Goal: Find specific page/section: Find specific page/section

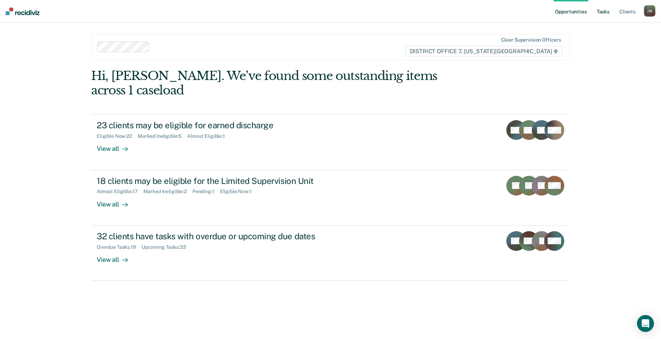
click at [606, 12] on link "Tasks" at bounding box center [603, 11] width 16 height 23
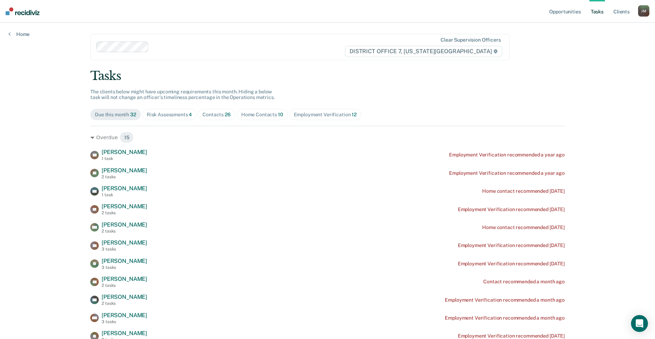
click at [212, 114] on div "Contacts 26" at bounding box center [217, 115] width 28 height 6
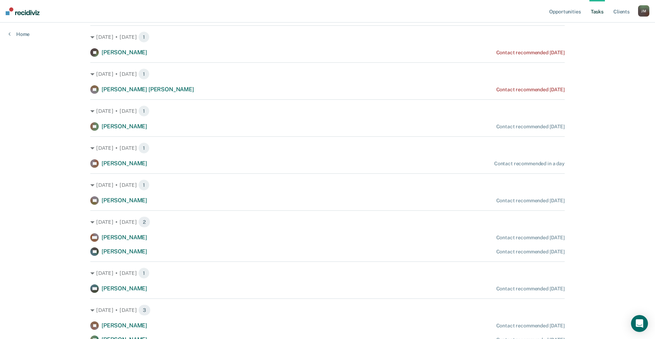
scroll to position [106, 0]
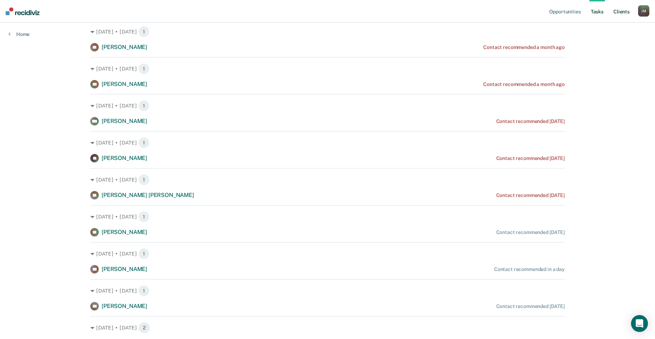
click at [620, 13] on link "Client s" at bounding box center [621, 11] width 19 height 23
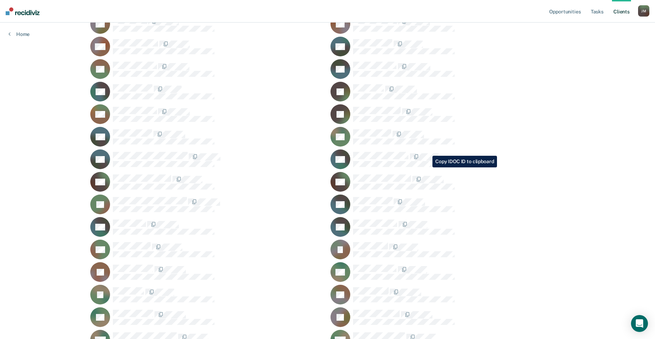
scroll to position [423, 0]
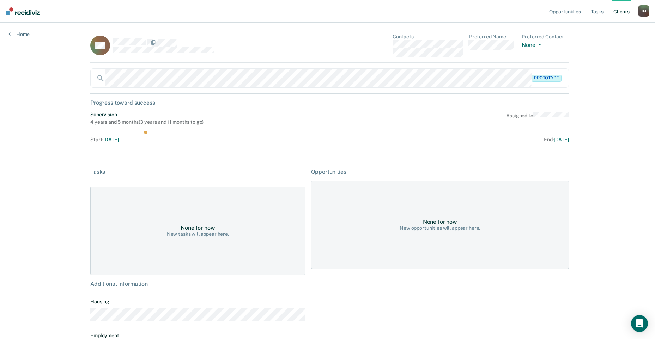
drag, startPoint x: 396, startPoint y: 94, endPoint x: 396, endPoint y: 89, distance: 4.2
click at [396, 93] on div "Prototype" at bounding box center [329, 80] width 479 height 25
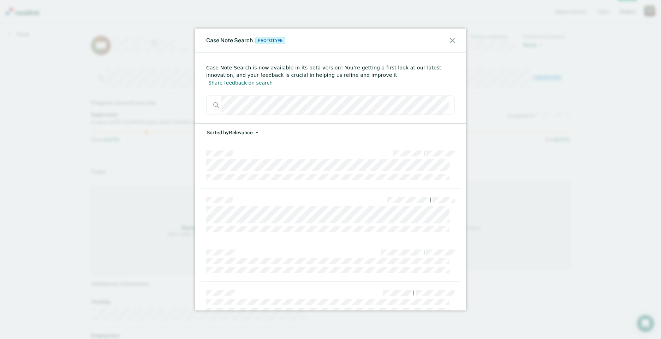
click at [248, 124] on button "Sorted by Relevance" at bounding box center [232, 133] width 53 height 18
click at [246, 155] on button "Date" at bounding box center [240, 160] width 68 height 11
click at [448, 37] on div "Case Note Search Prototype" at bounding box center [330, 41] width 271 height 24
click at [450, 39] on icon at bounding box center [452, 40] width 5 height 5
